Goal: Information Seeking & Learning: Learn about a topic

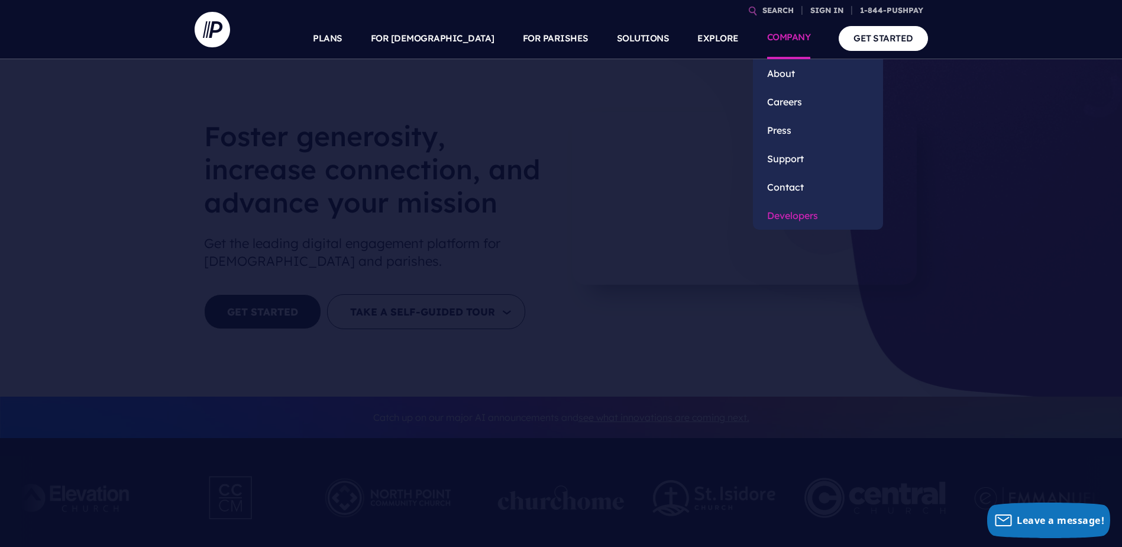
click at [792, 211] on link "Developers" at bounding box center [818, 215] width 130 height 28
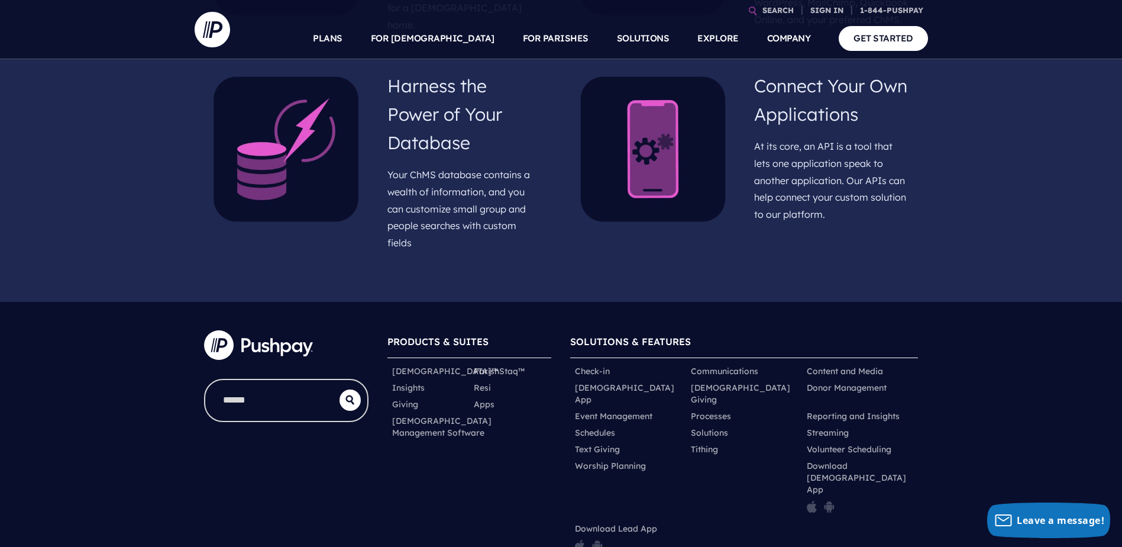
scroll to position [532, 0]
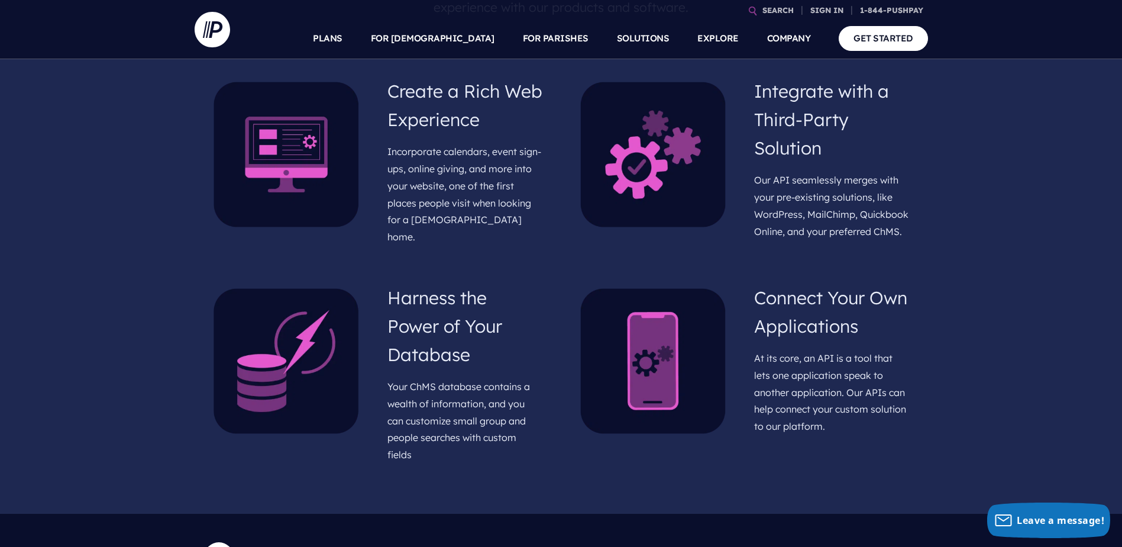
click at [785, 117] on h4 "Integrate with a Third-Party Solution" at bounding box center [831, 119] width 155 height 95
click at [813, 215] on p "Our API seamlessly merges with your pre-existing solutions, like WordPress, Mai…" at bounding box center [831, 206] width 155 height 78
click at [812, 220] on p "Our API seamlessly merges with your pre-existing solutions, like WordPress, Mai…" at bounding box center [831, 206] width 155 height 78
click at [684, 203] on img at bounding box center [653, 155] width 146 height 146
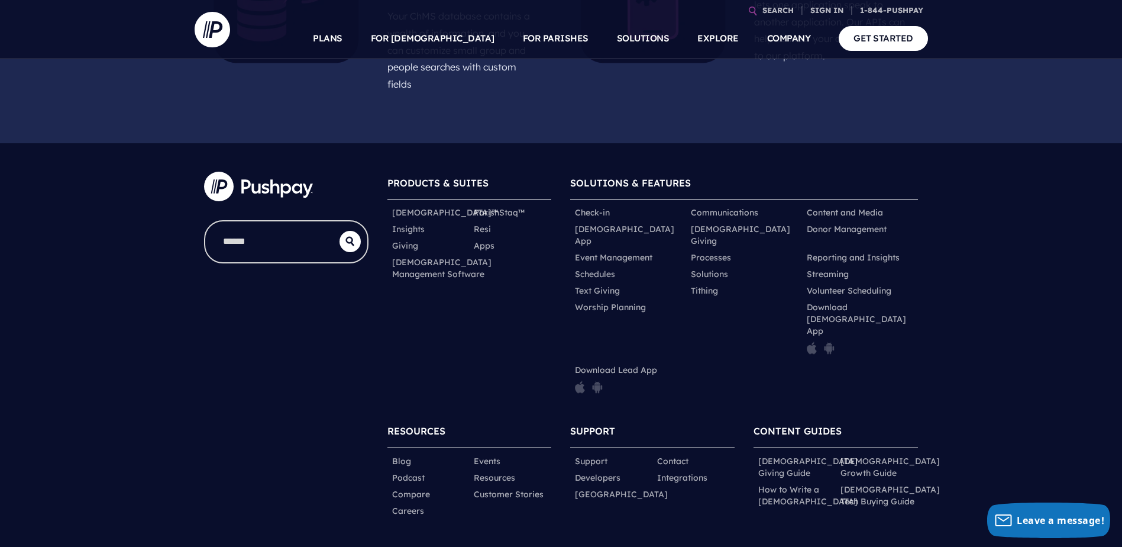
scroll to position [907, 0]
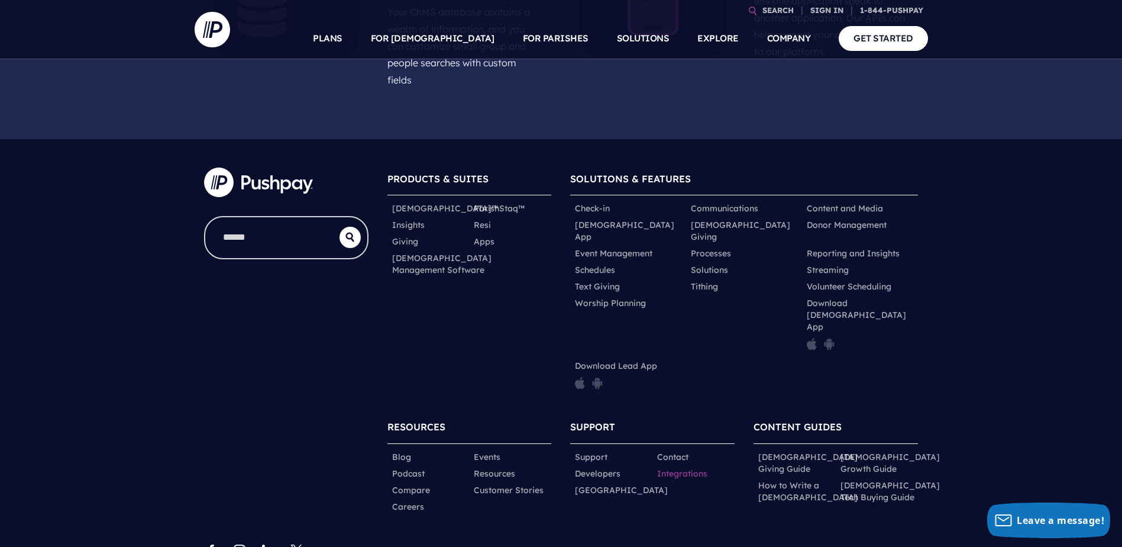
click at [690, 467] on link "Integrations" at bounding box center [682, 473] width 50 height 12
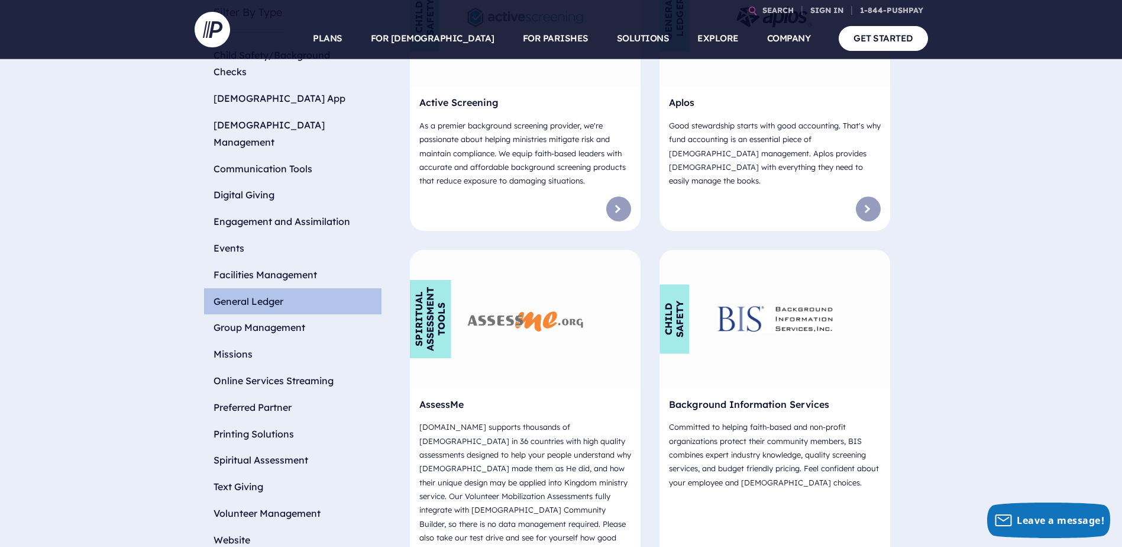
scroll to position [532, 0]
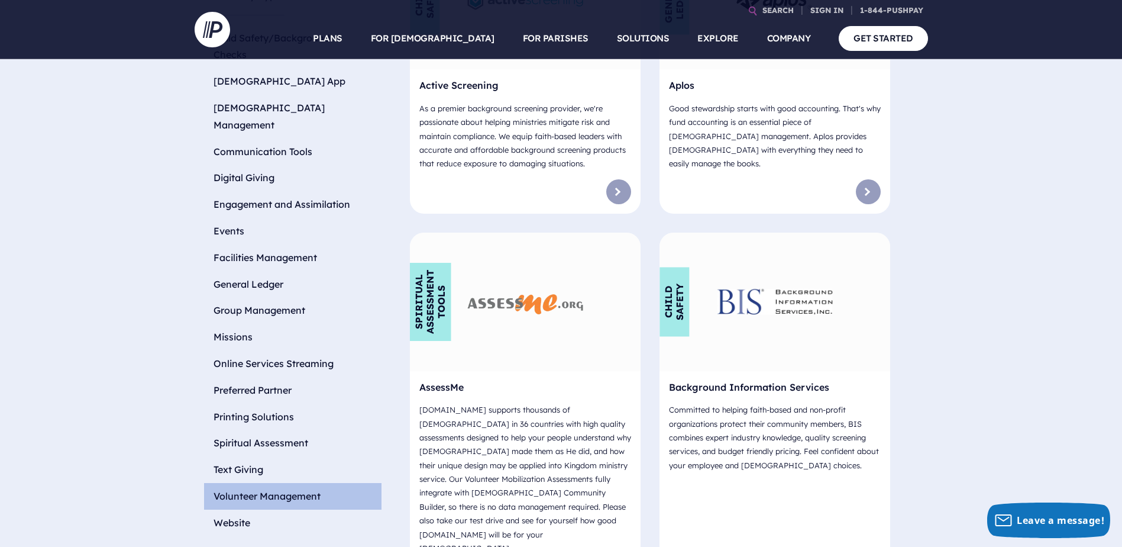
click at [285, 483] on li "Volunteer Management" at bounding box center [292, 496] width 177 height 27
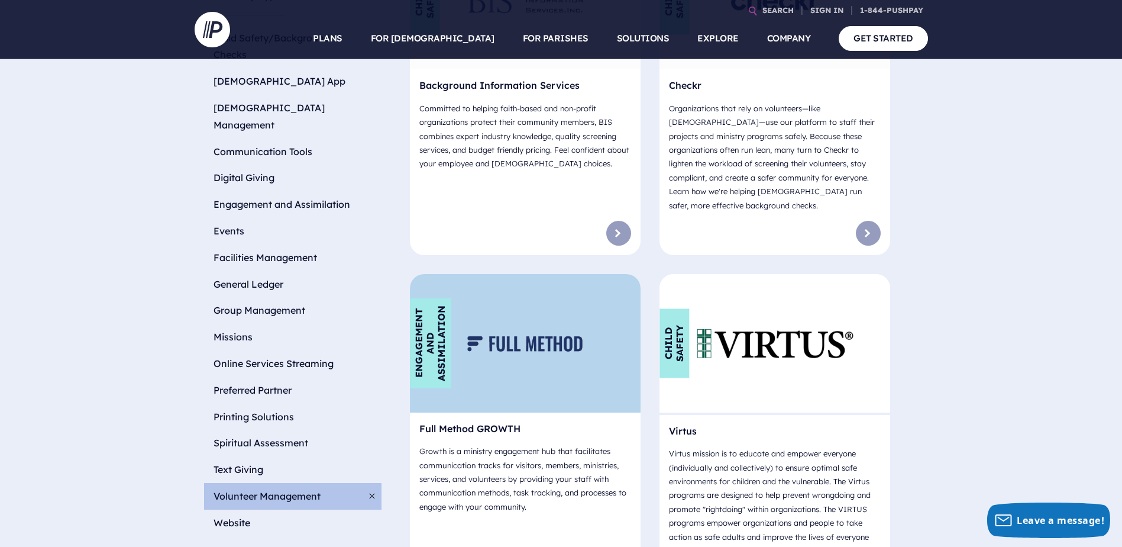
click at [493, 336] on img at bounding box center [524, 343] width 115 height 15
click at [435, 326] on div "Engagement and Assimilation" at bounding box center [430, 343] width 41 height 90
click at [453, 422] on h6 "Full Method GROWTH" at bounding box center [525, 431] width 212 height 18
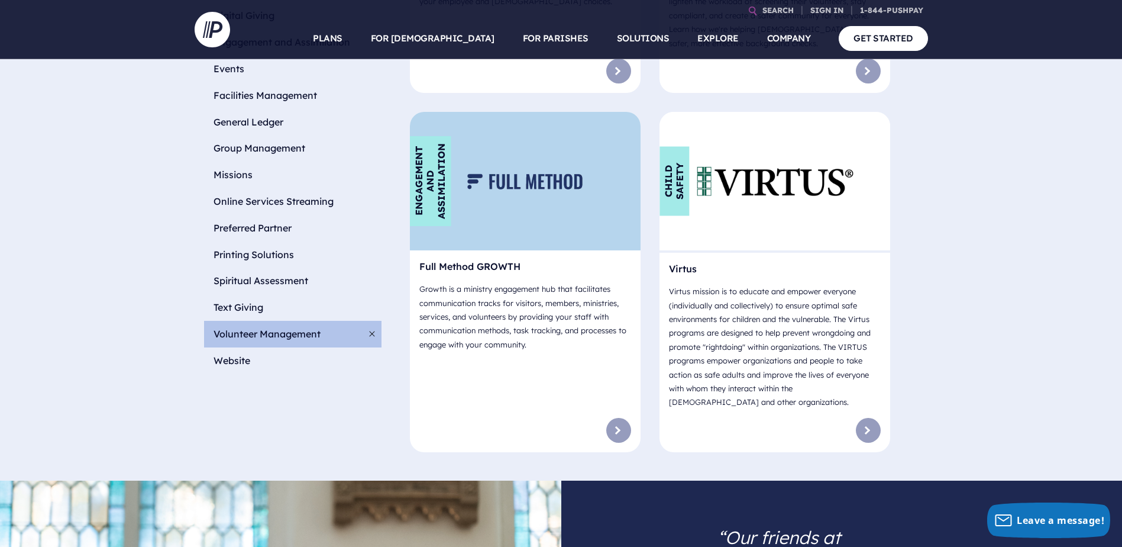
scroll to position [592, 0]
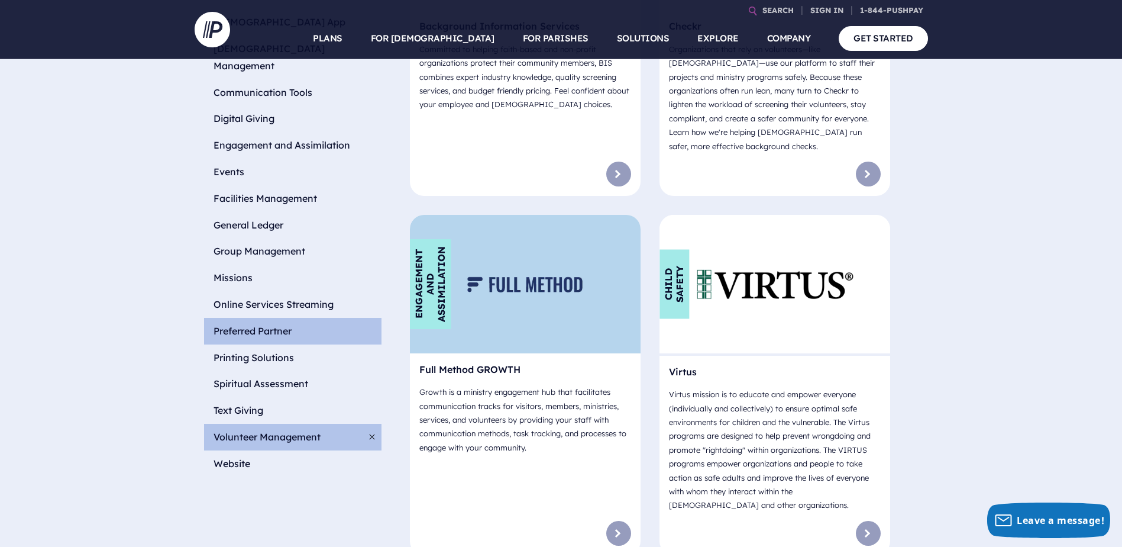
click at [263, 318] on li "Preferred Partner" at bounding box center [292, 331] width 177 height 27
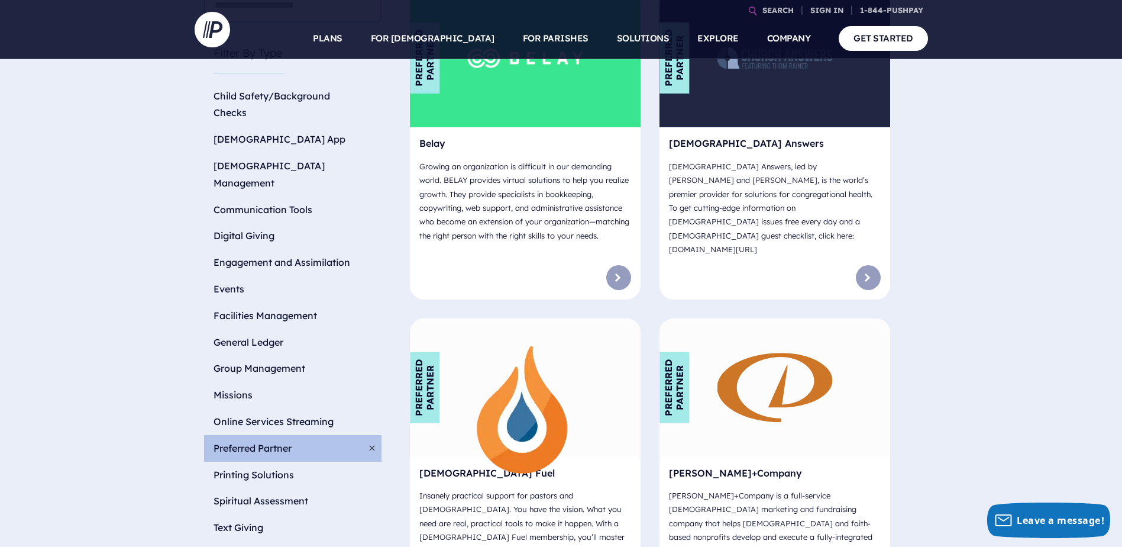
scroll to position [473, 0]
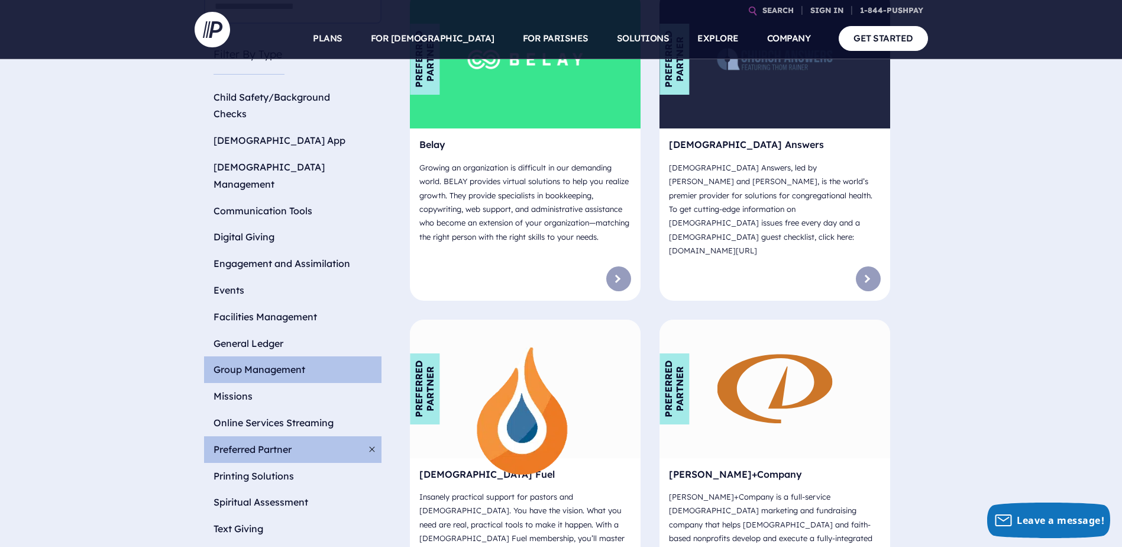
click at [273, 356] on li "Group Management" at bounding box center [292, 369] width 177 height 27
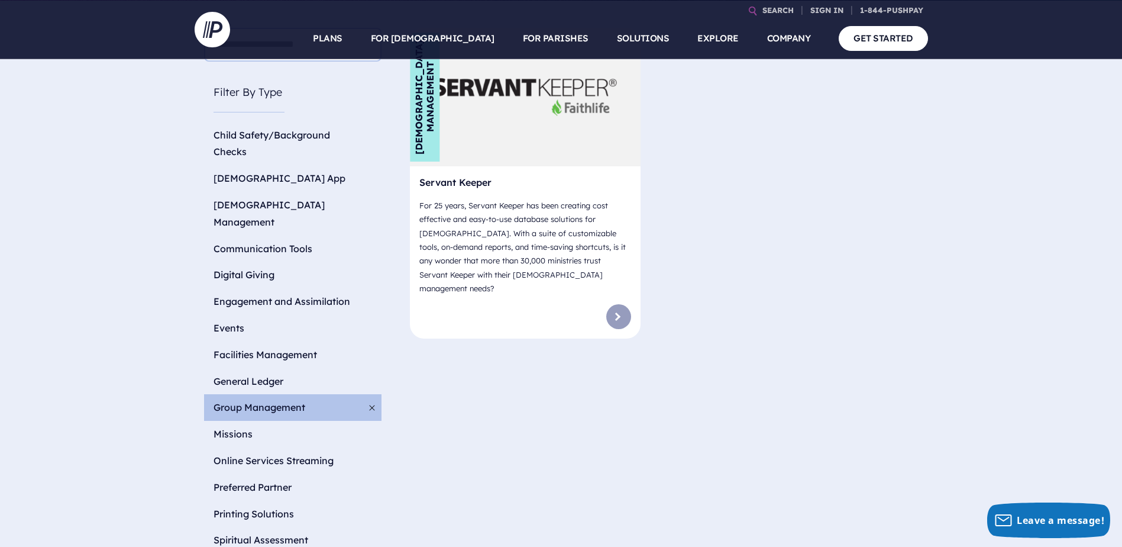
scroll to position [414, 0]
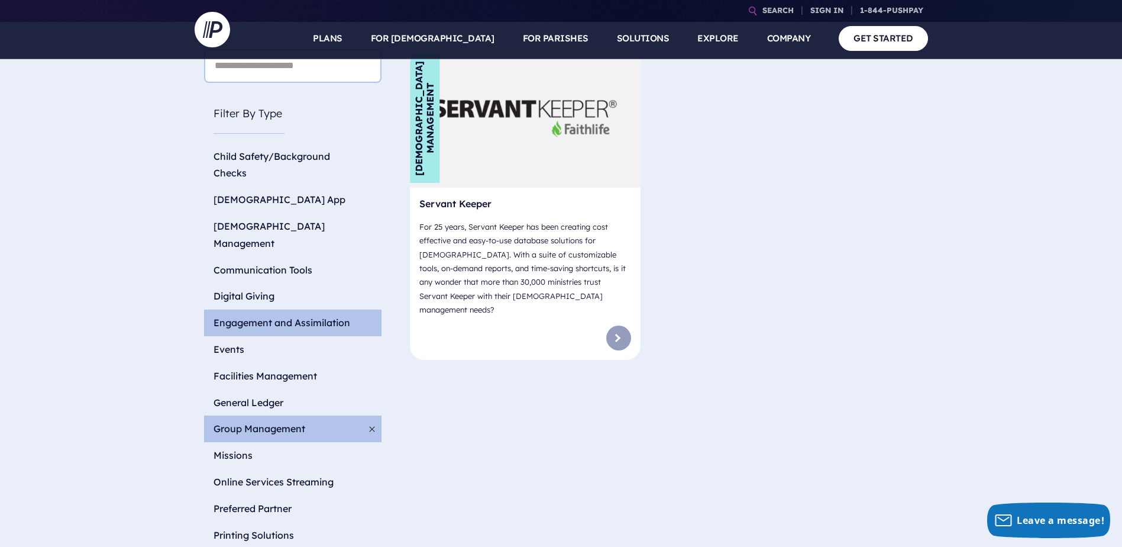
click at [303, 309] on li "Engagement and Assimilation" at bounding box center [292, 322] width 177 height 27
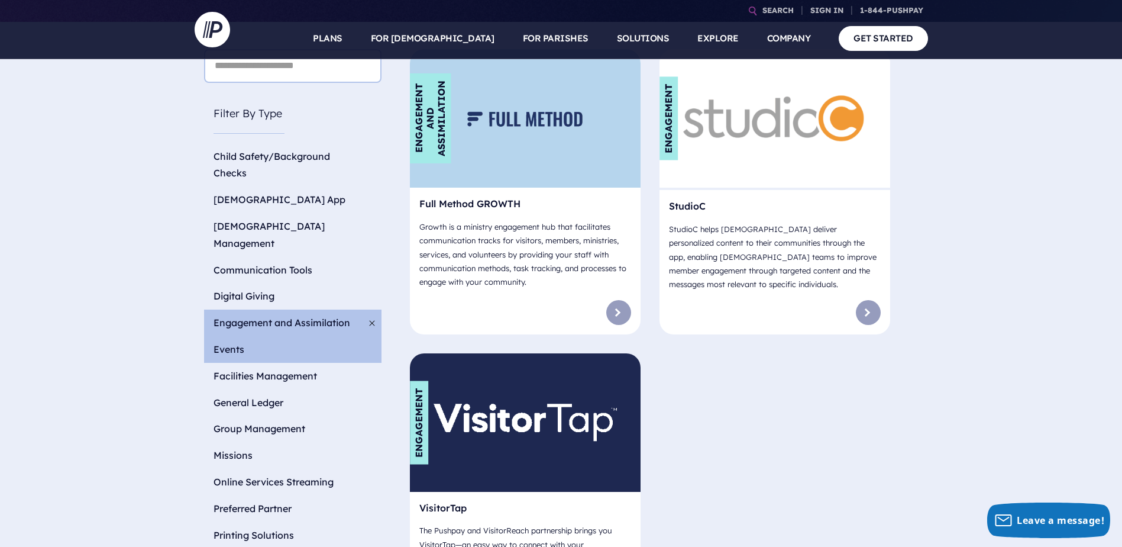
click at [253, 336] on li "Events" at bounding box center [292, 349] width 177 height 27
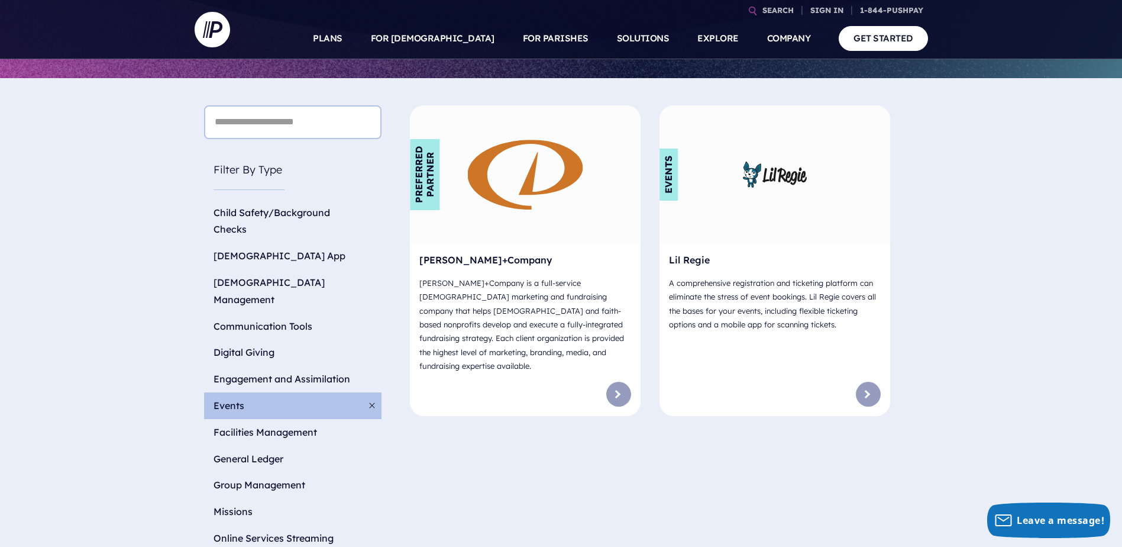
scroll to position [296, 0]
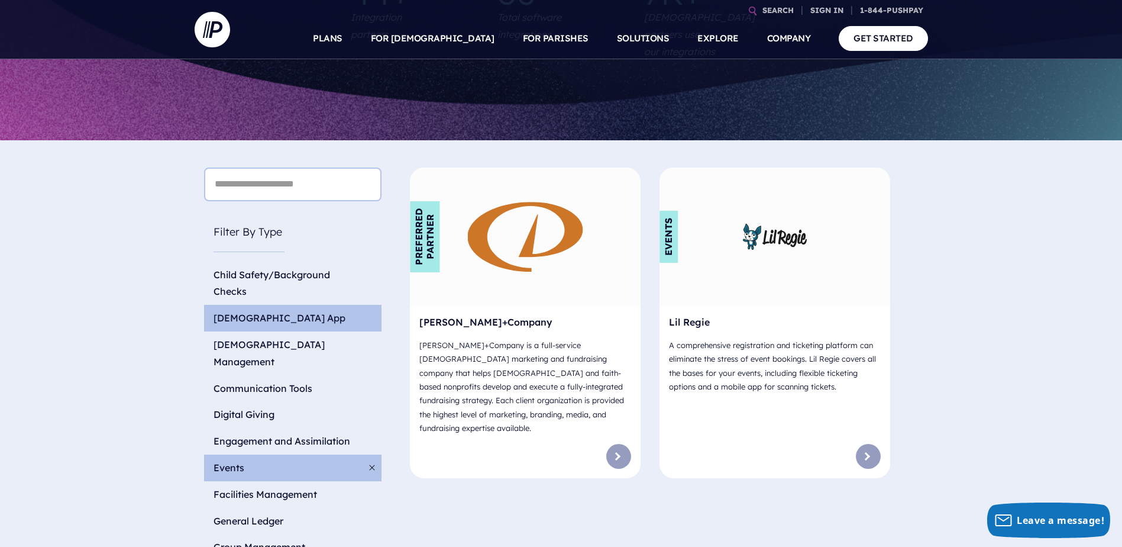
click at [238, 305] on li "[DEMOGRAPHIC_DATA] App" at bounding box center [292, 318] width 177 height 27
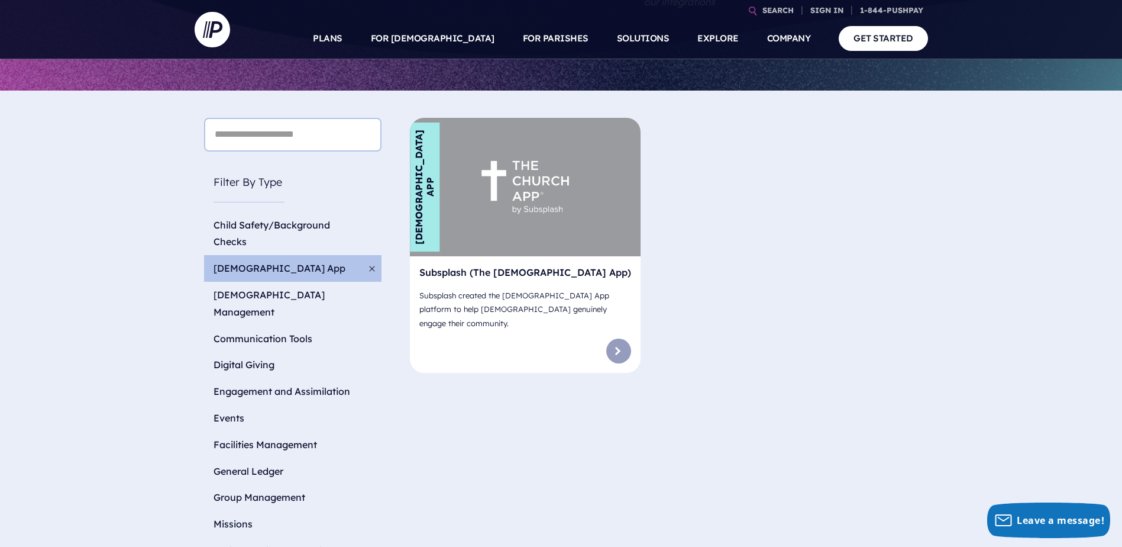
scroll to position [414, 0]
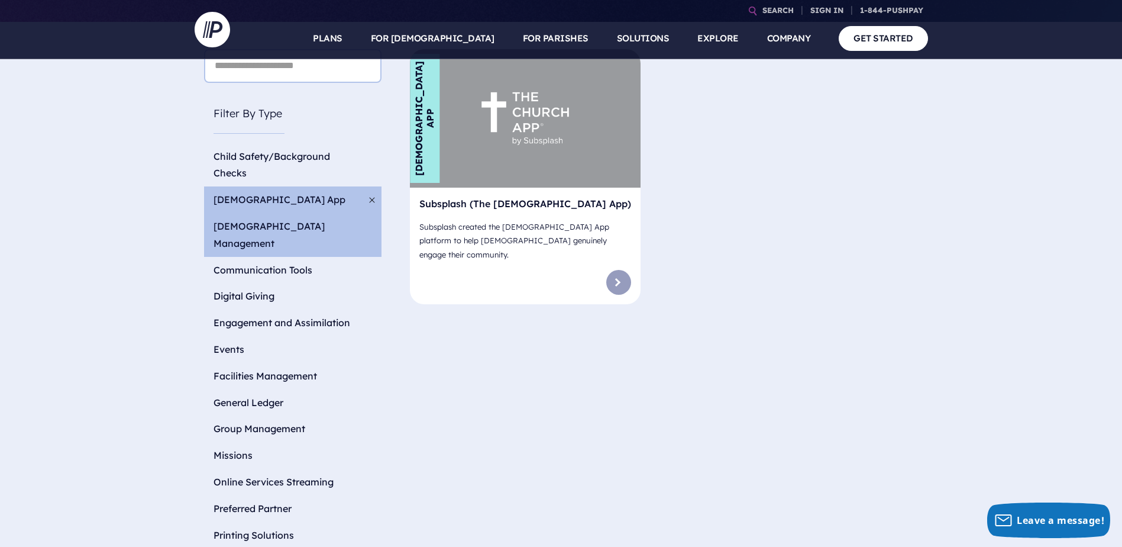
click at [280, 213] on li "[DEMOGRAPHIC_DATA] Management" at bounding box center [292, 235] width 177 height 44
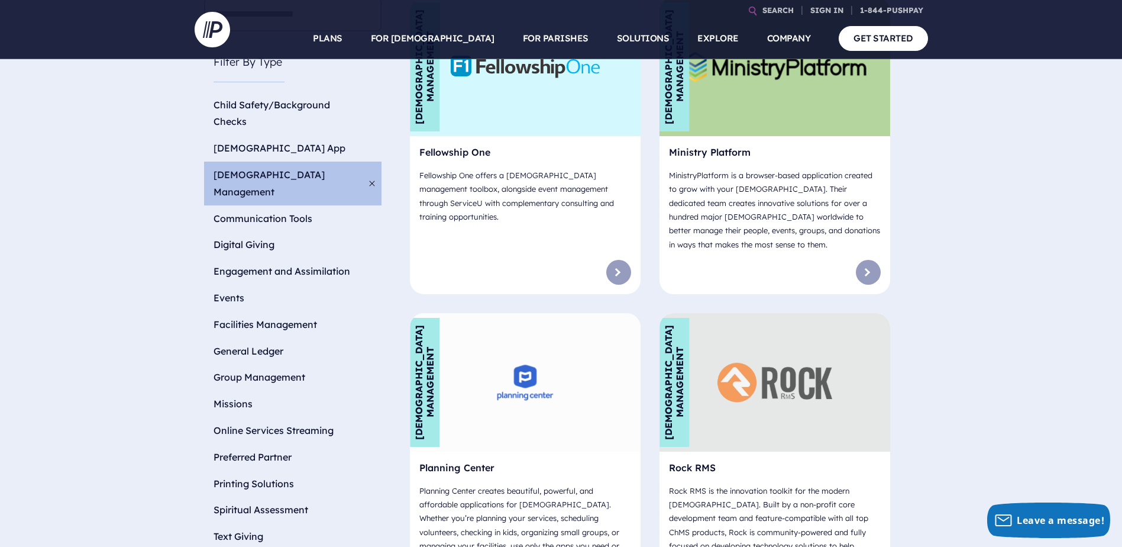
scroll to position [532, 0]
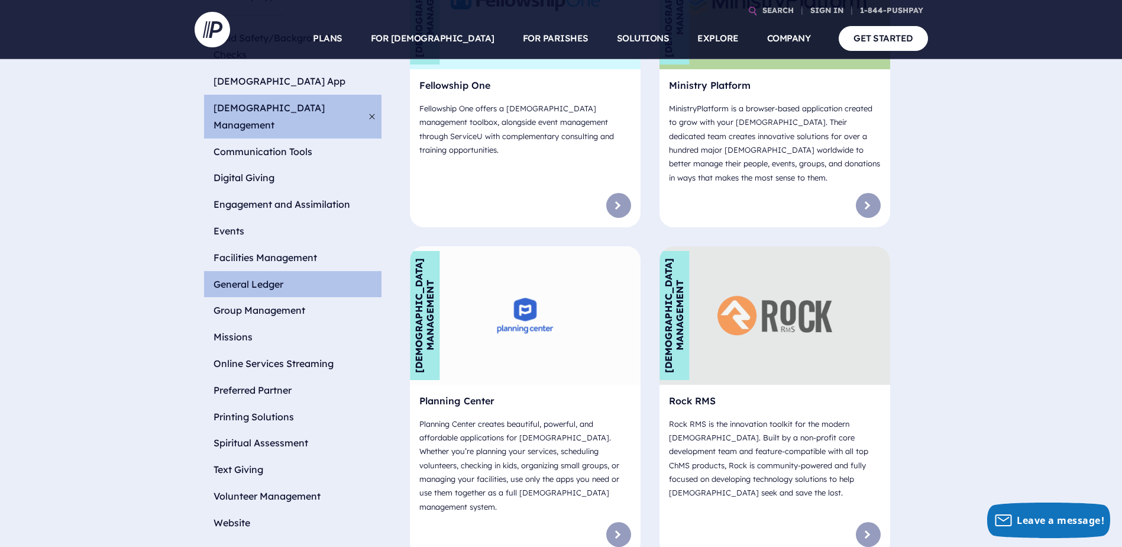
click at [237, 271] on li "General Ledger" at bounding box center [292, 284] width 177 height 27
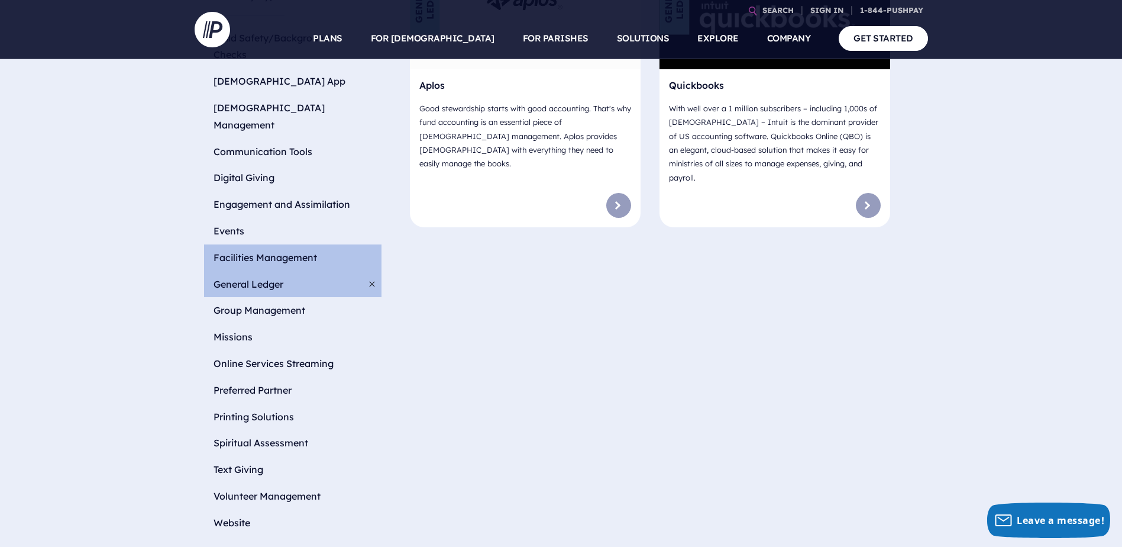
click at [244, 244] on li "Facilities Management" at bounding box center [292, 257] width 177 height 27
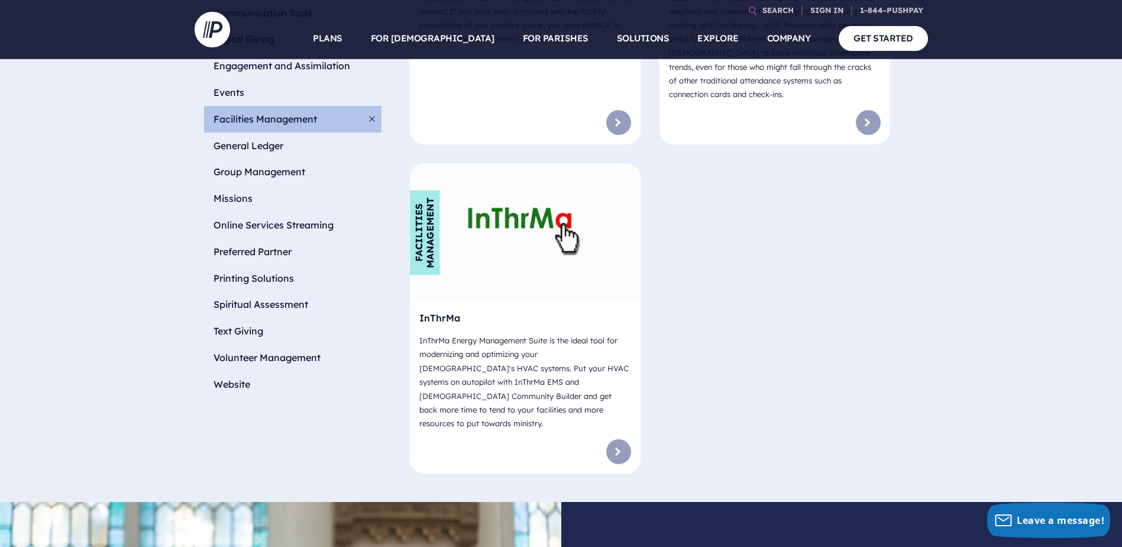
scroll to position [651, 0]
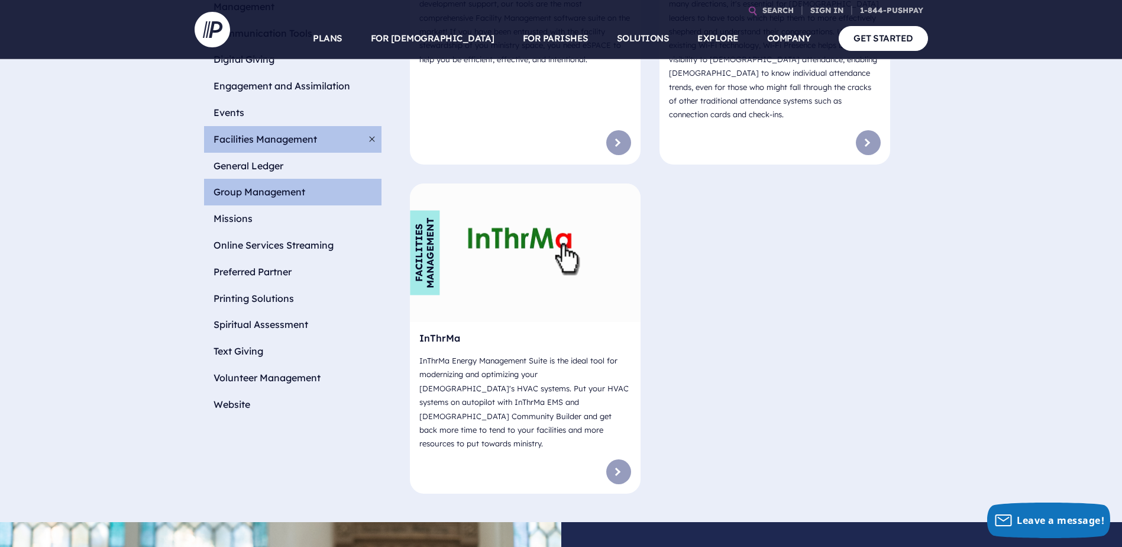
click at [248, 179] on li "Group Management" at bounding box center [292, 192] width 177 height 27
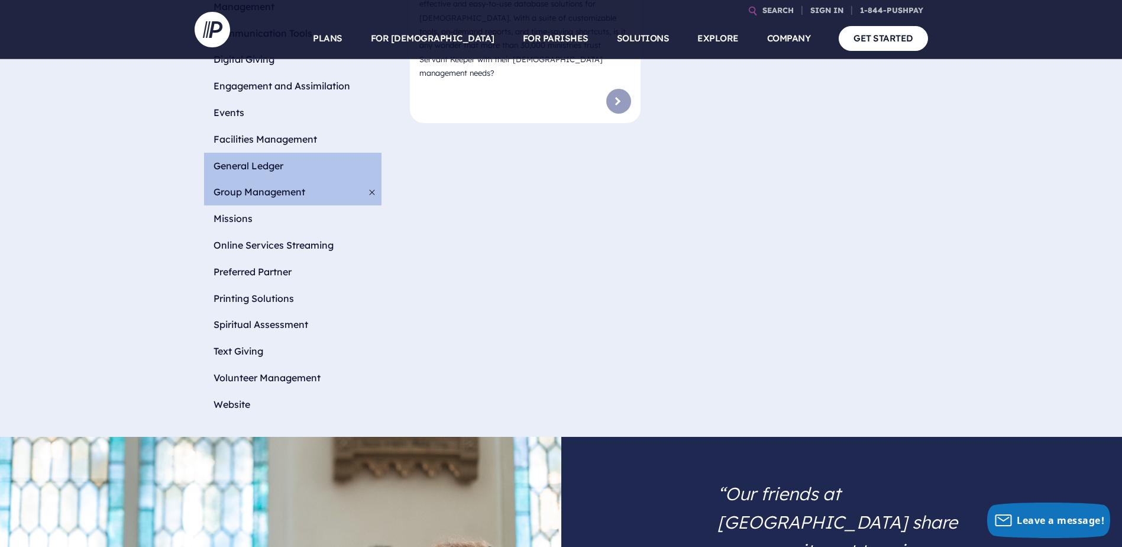
click at [245, 153] on li "General Ledger" at bounding box center [292, 166] width 177 height 27
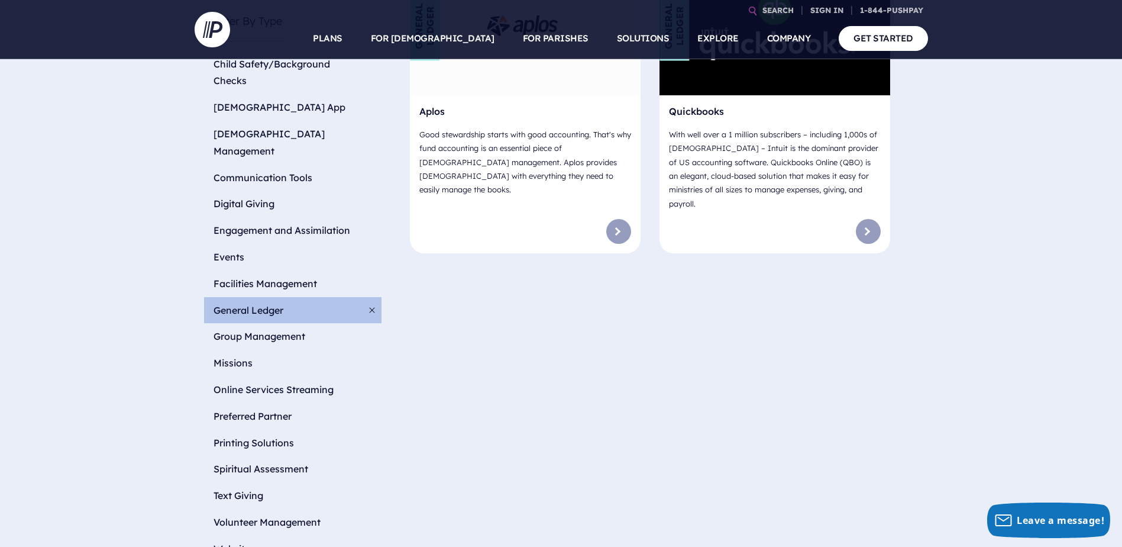
scroll to position [592, 0]
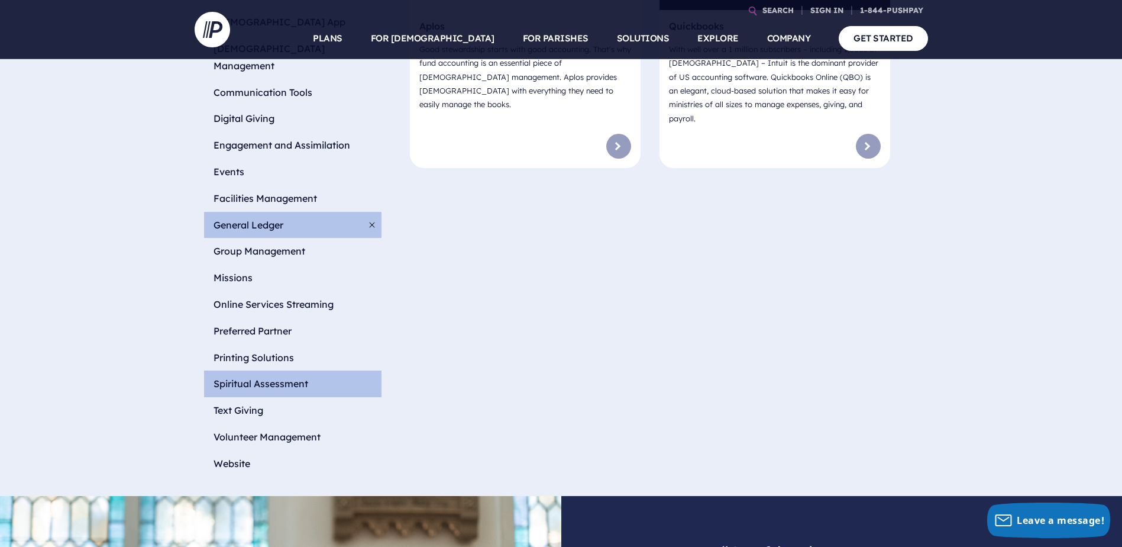
click at [252, 370] on li "Spiritual Assessment" at bounding box center [292, 383] width 177 height 27
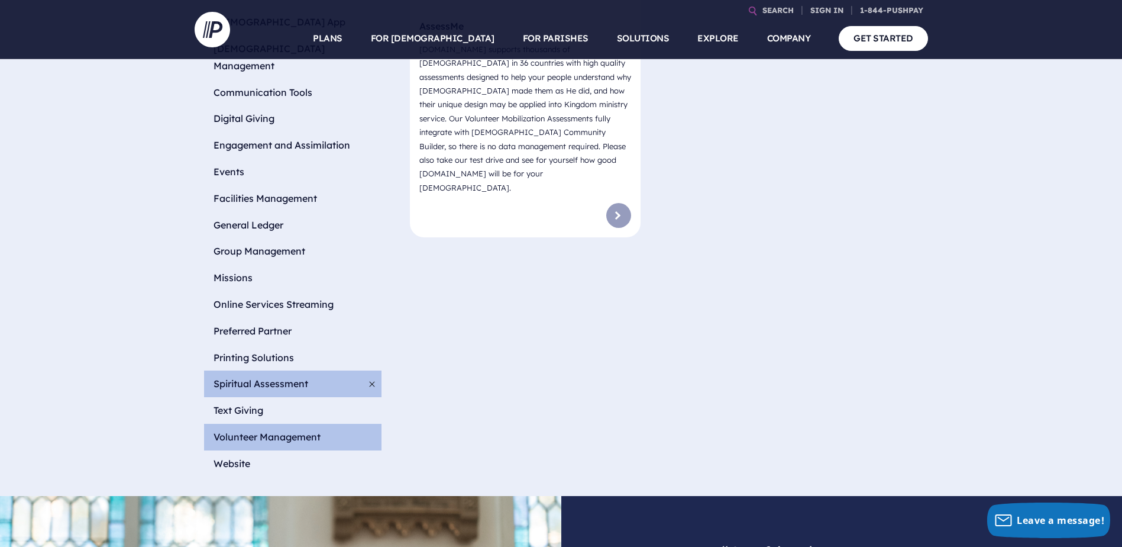
click at [257, 424] on li "Volunteer Management" at bounding box center [292, 437] width 177 height 27
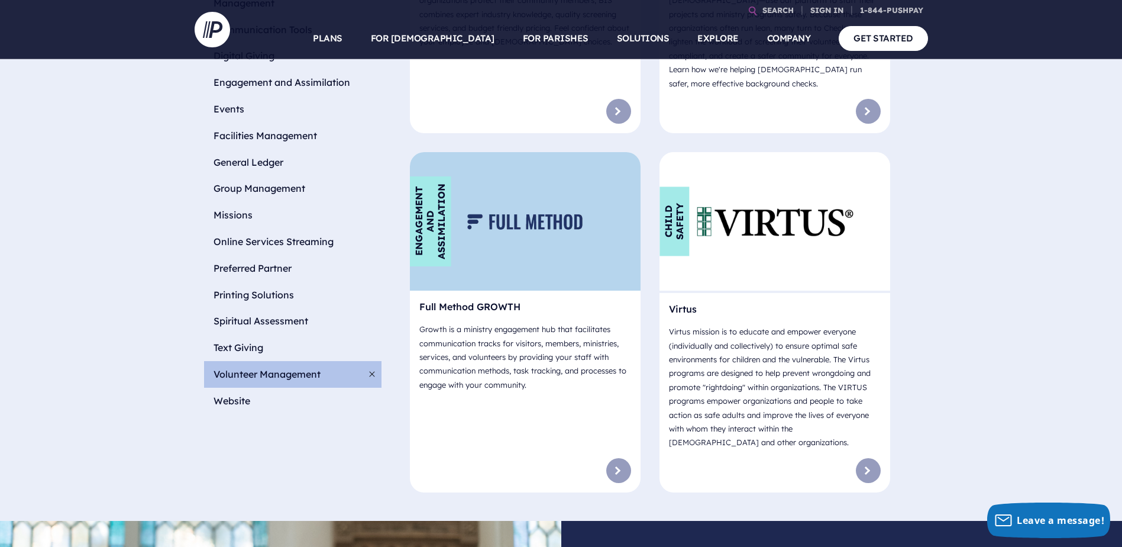
scroll to position [710, 0]
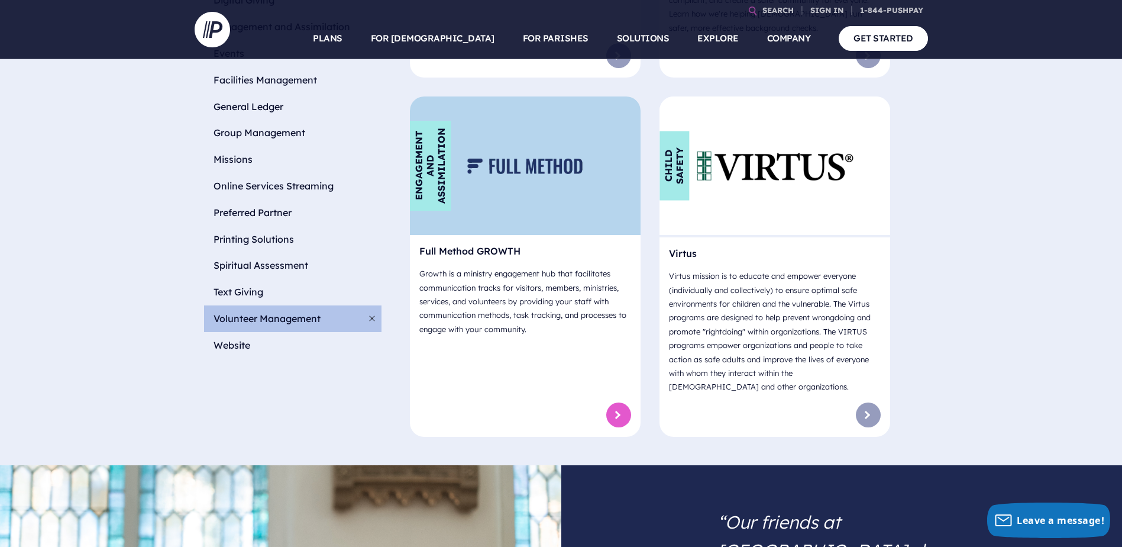
click at [625, 402] on link at bounding box center [618, 414] width 25 height 25
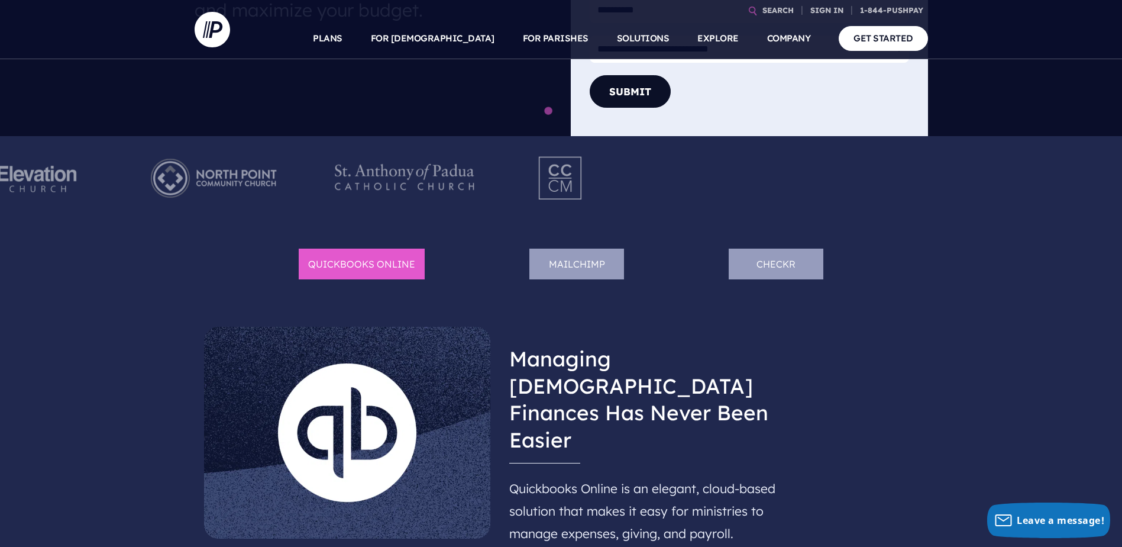
scroll to position [532, 0]
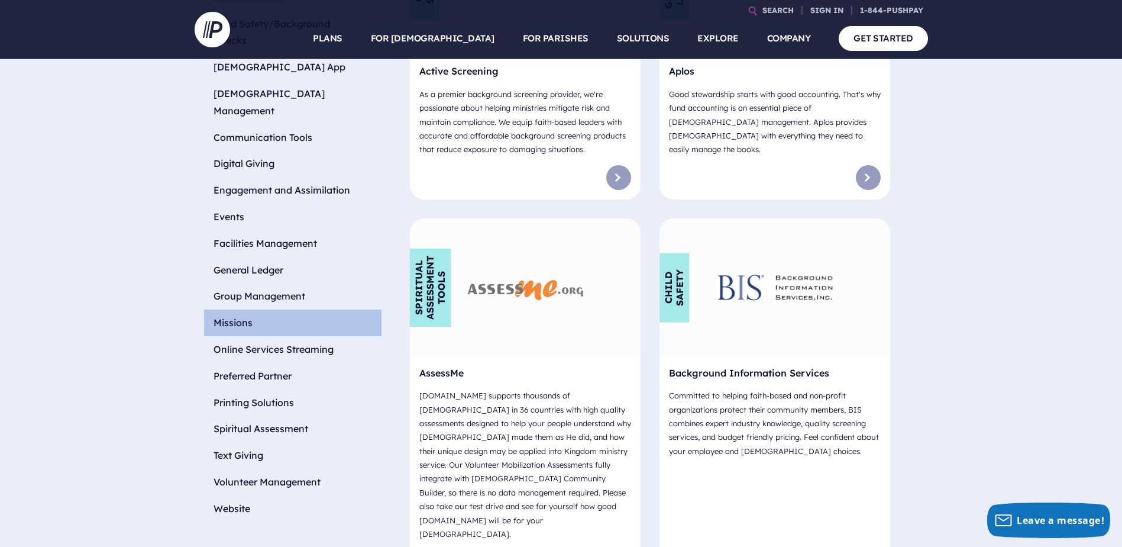
scroll to position [525, 0]
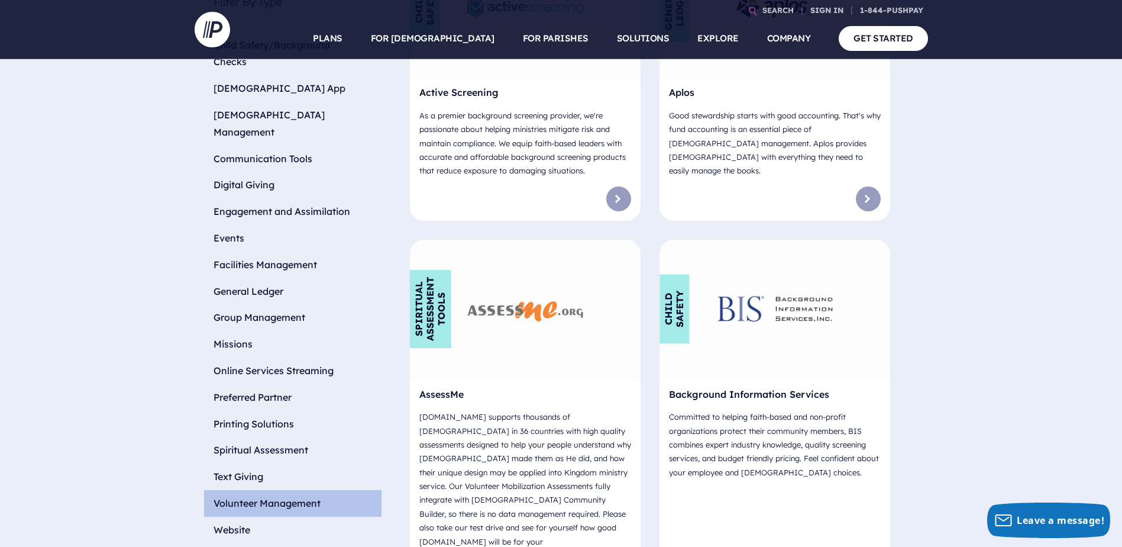
click at [290, 490] on li "Volunteer Management" at bounding box center [292, 503] width 177 height 27
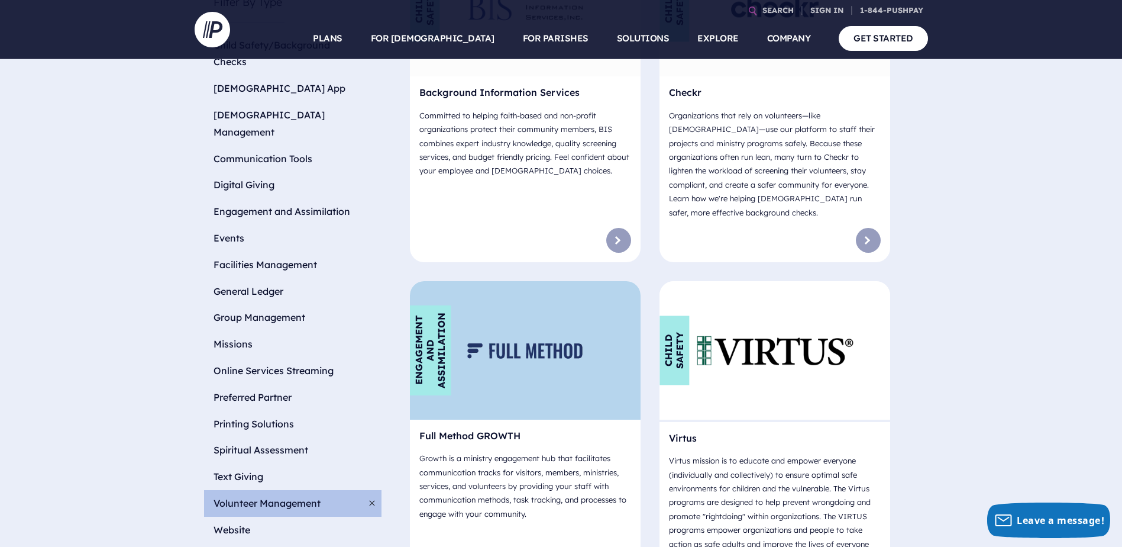
click at [478, 343] on img at bounding box center [524, 350] width 115 height 15
click at [425, 330] on div "Engagement and Assimilation" at bounding box center [430, 350] width 41 height 90
